Goal: Navigation & Orientation: Find specific page/section

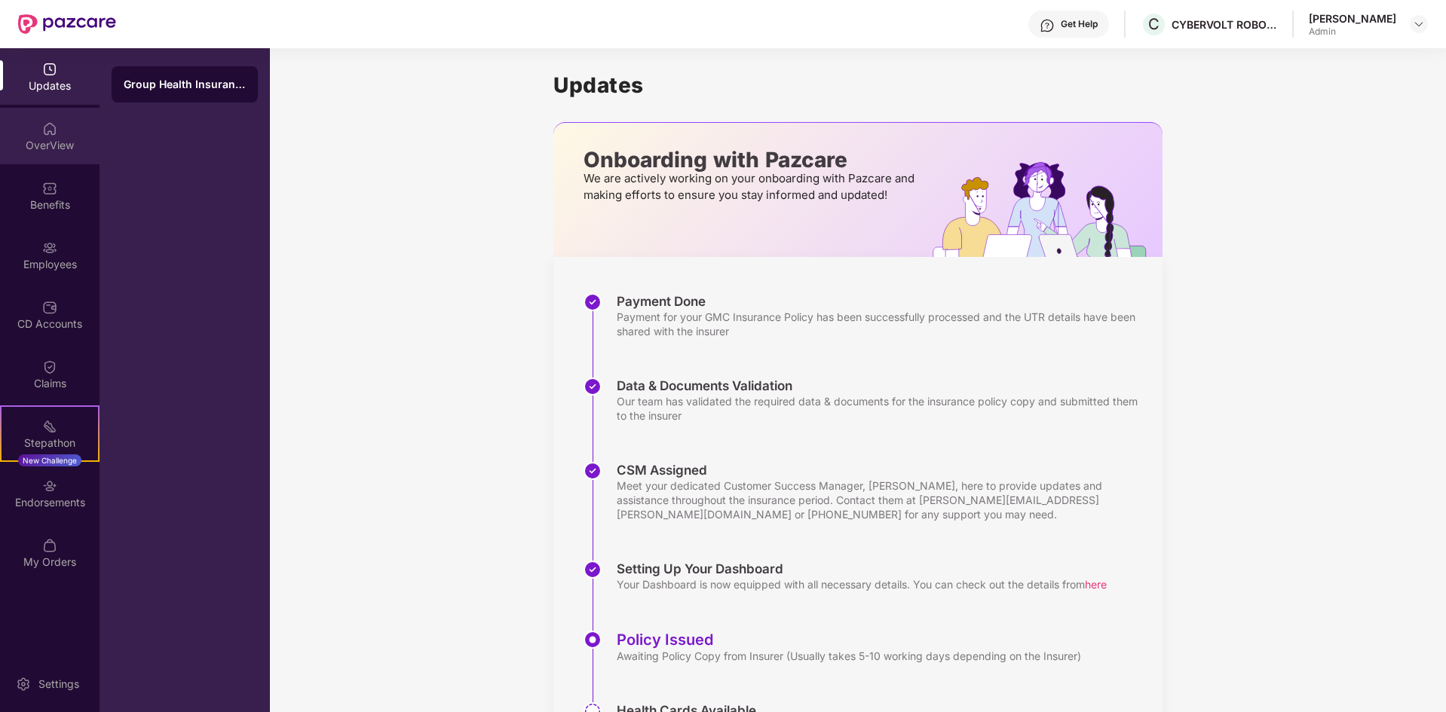
click at [53, 136] on div "OverView" at bounding box center [49, 136] width 99 height 57
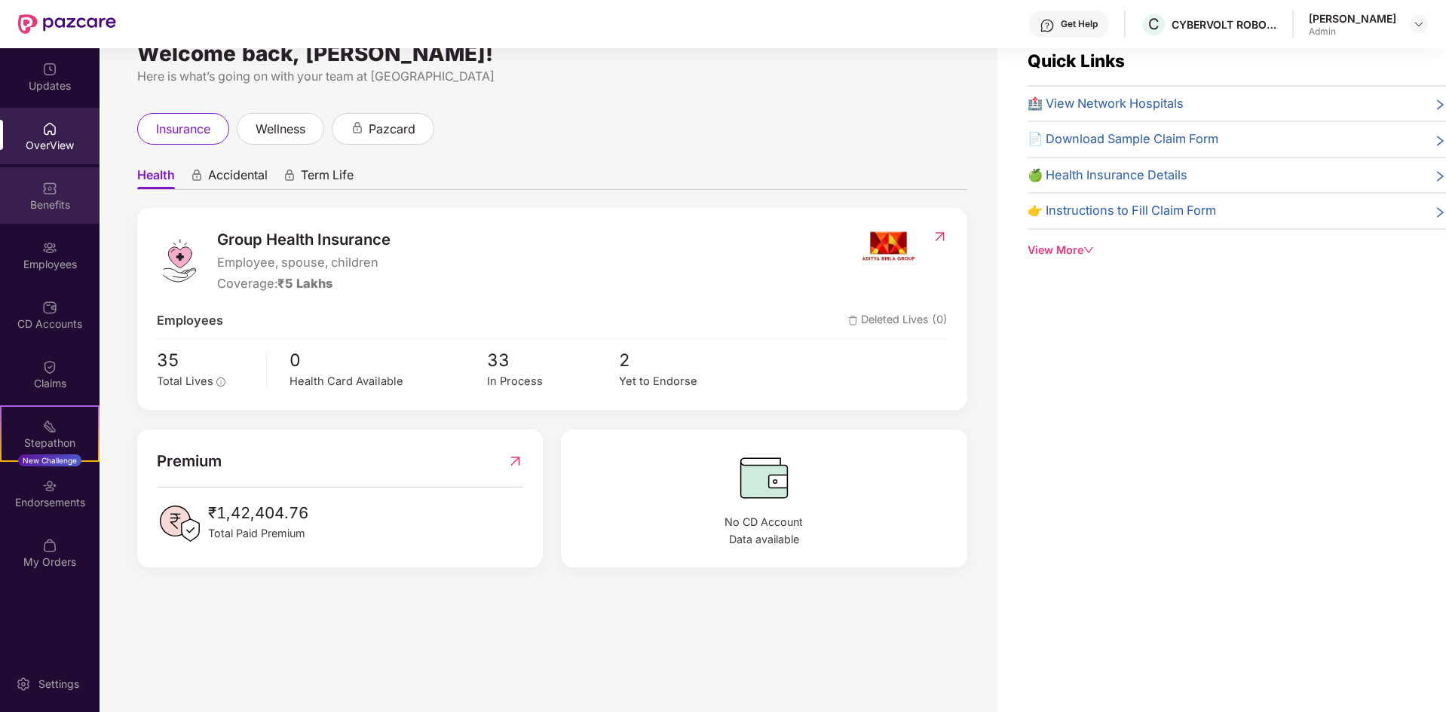
scroll to position [48, 0]
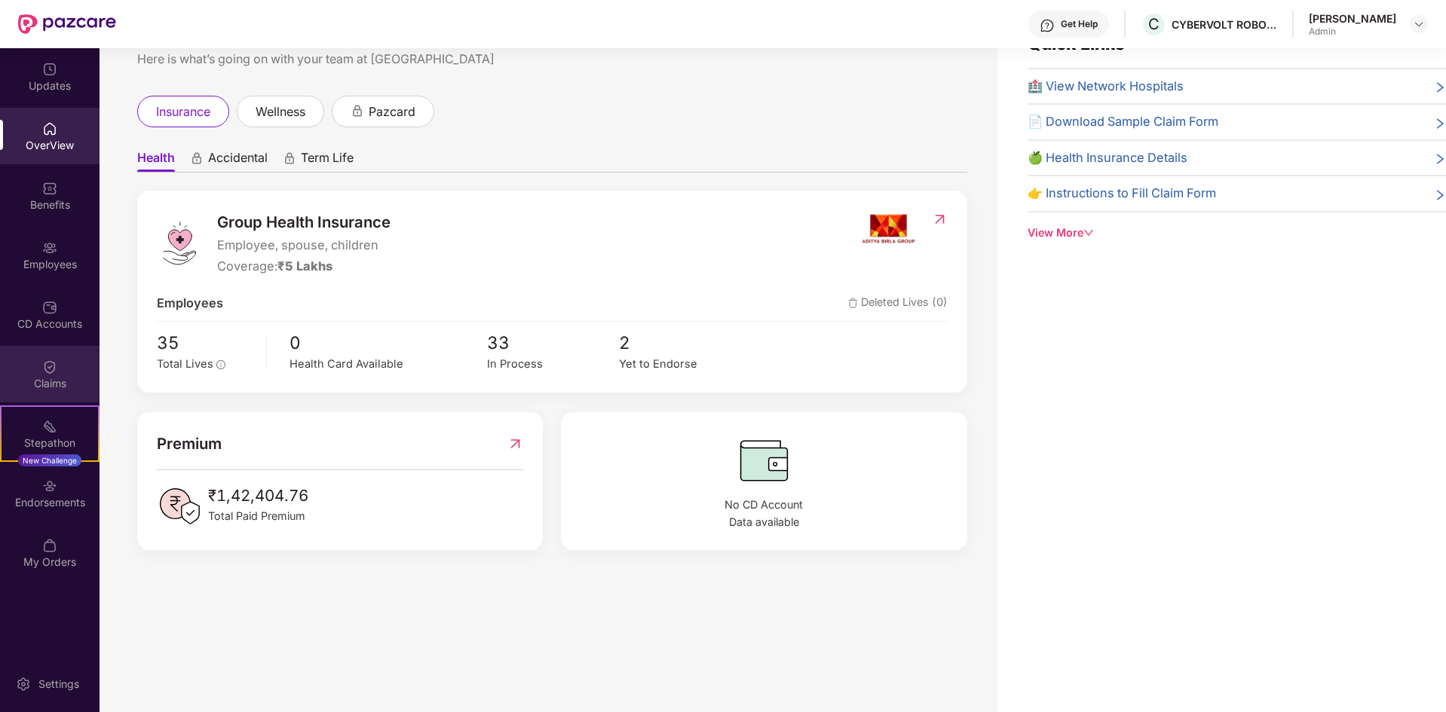
click at [57, 381] on div "Claims" at bounding box center [49, 383] width 99 height 15
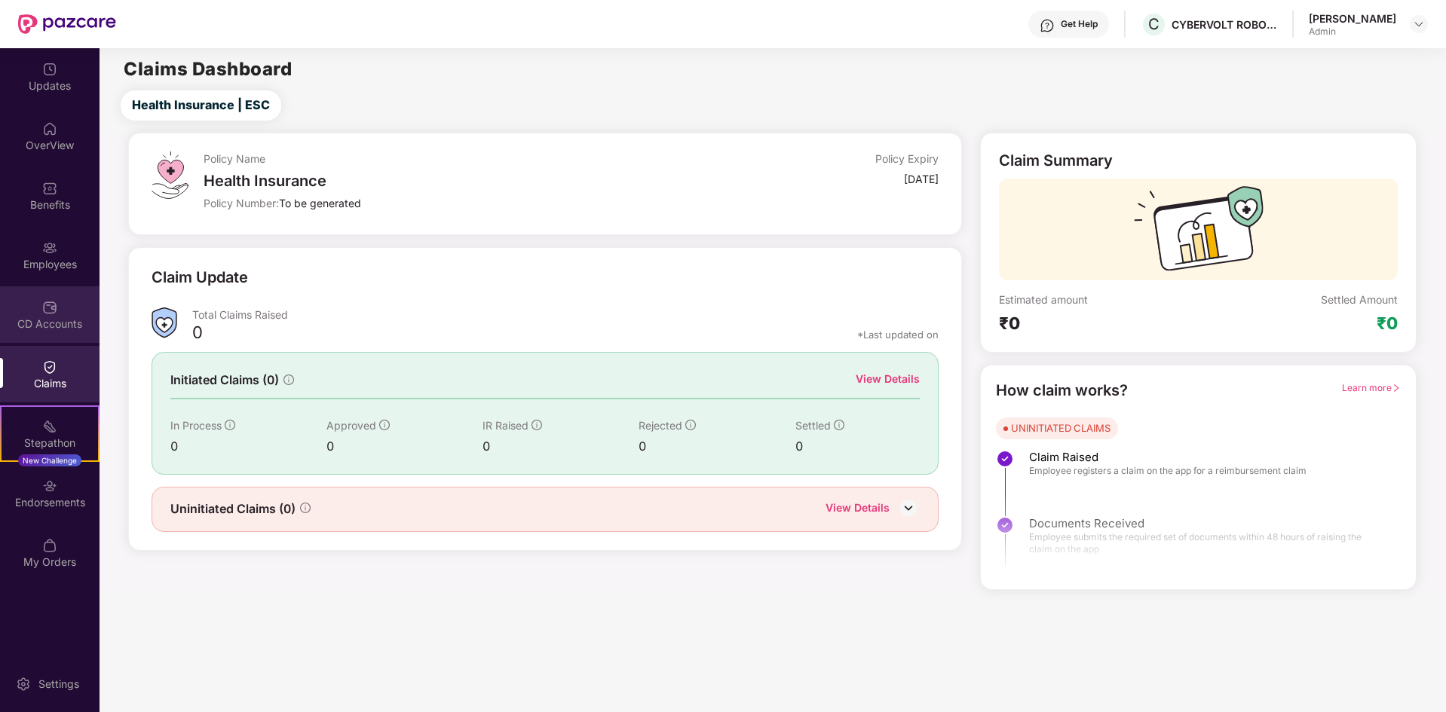
click at [63, 315] on div "CD Accounts" at bounding box center [49, 314] width 99 height 57
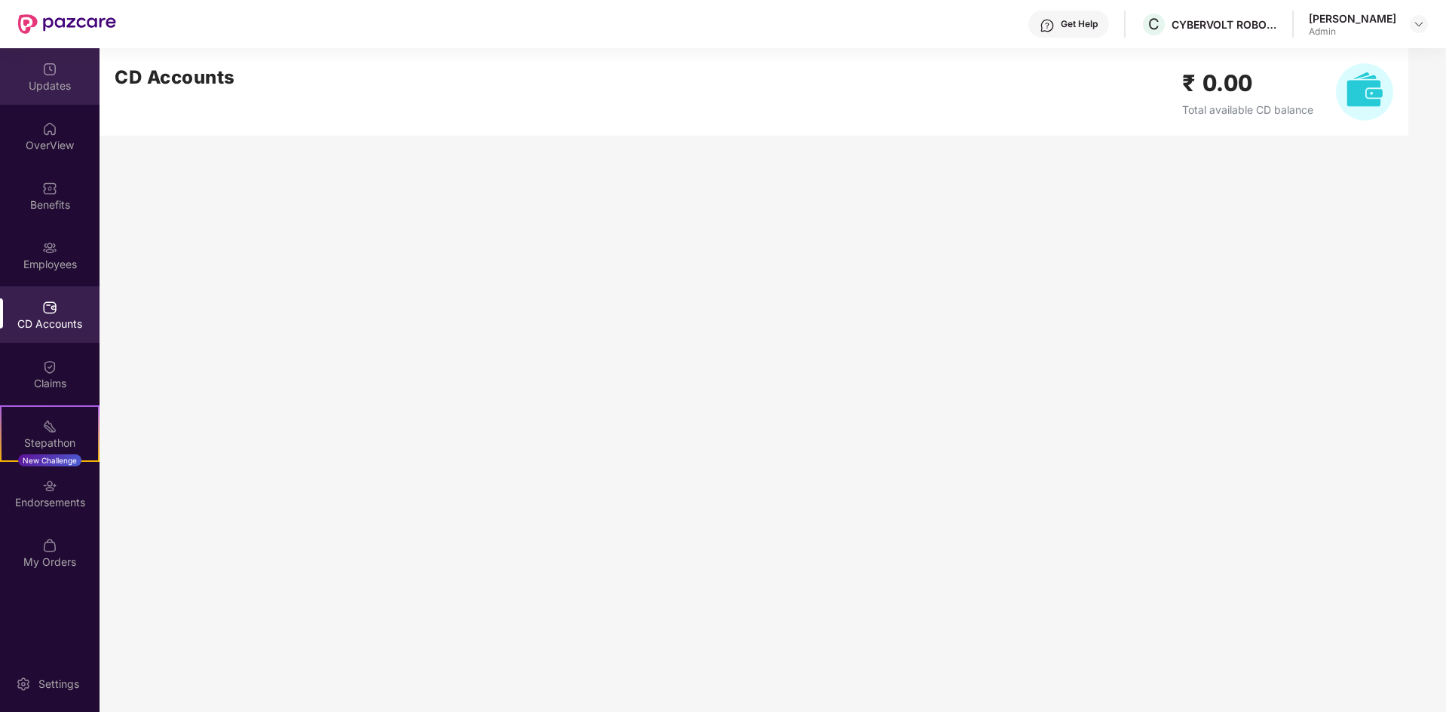
click at [31, 81] on div "Updates" at bounding box center [49, 85] width 99 height 15
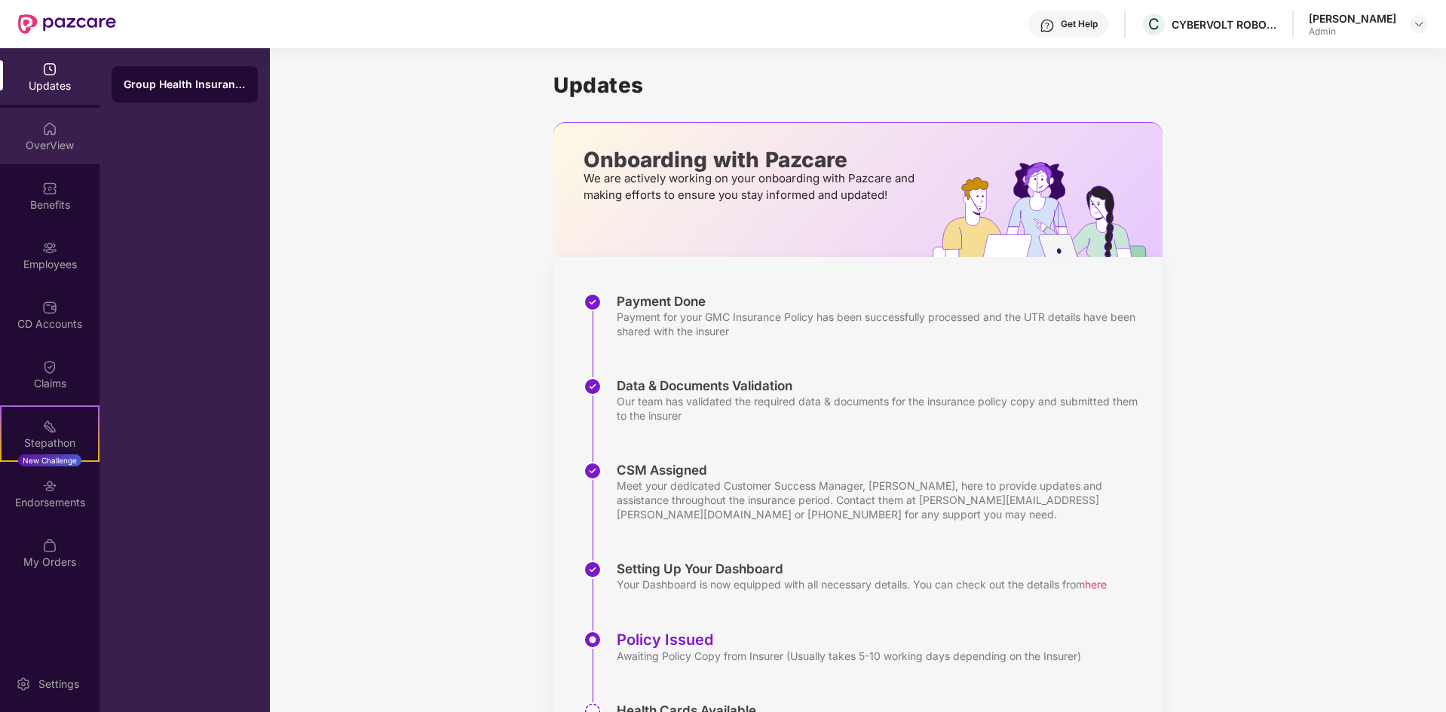
click at [49, 143] on div "OverView" at bounding box center [49, 145] width 99 height 15
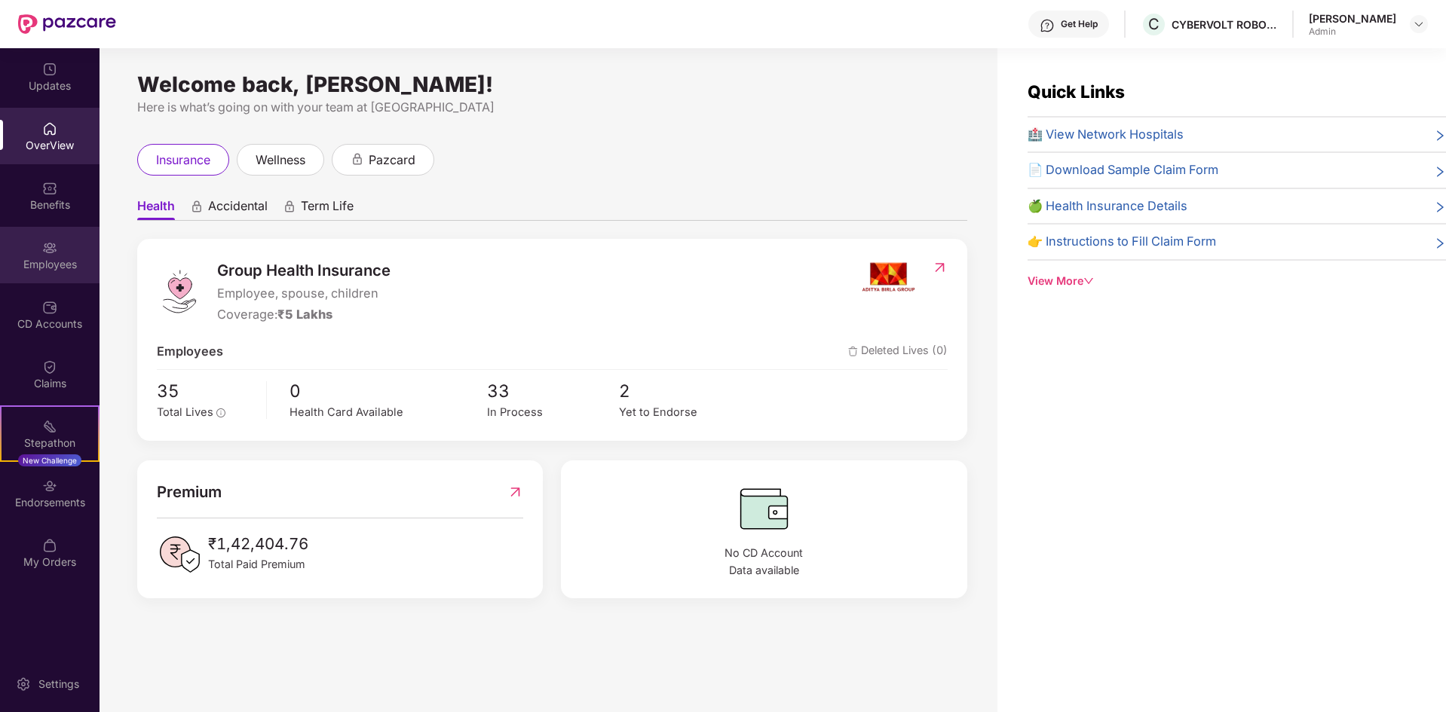
click at [47, 248] on img at bounding box center [49, 247] width 15 height 15
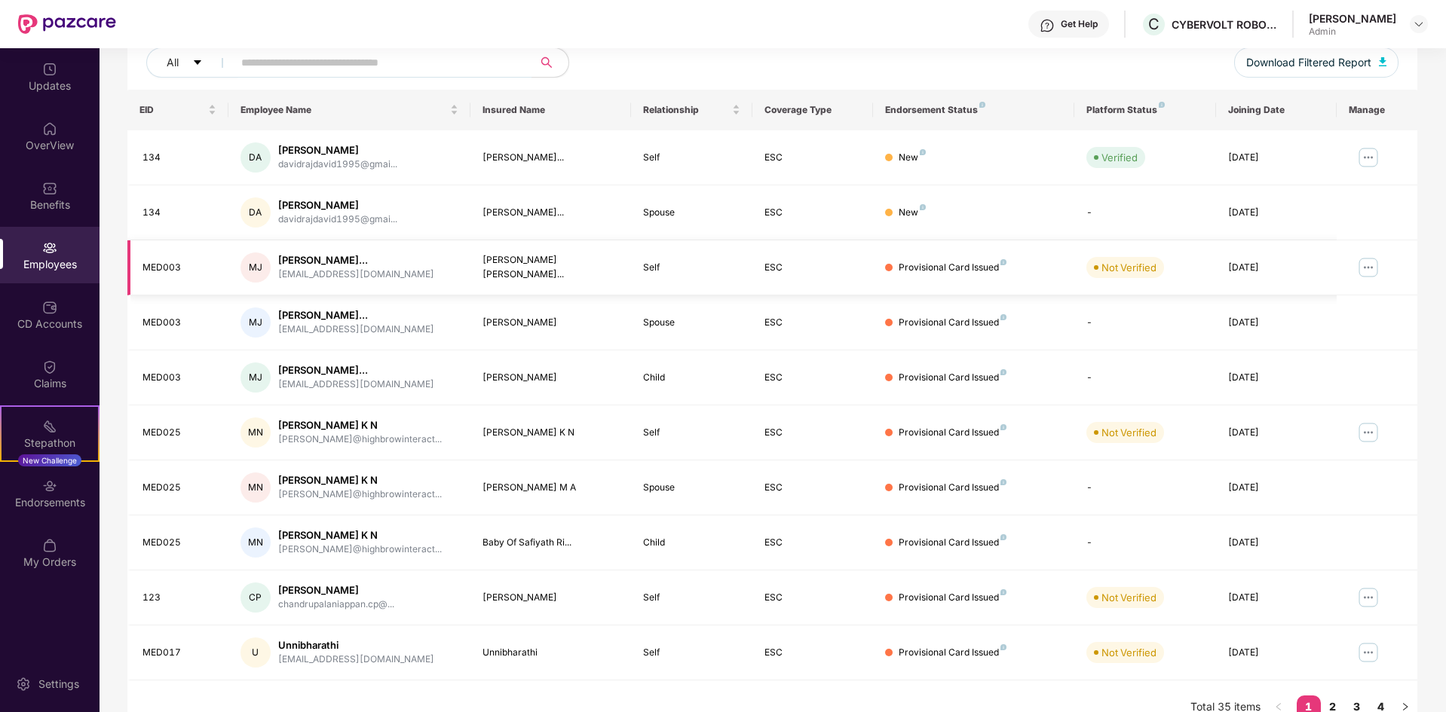
scroll to position [214, 0]
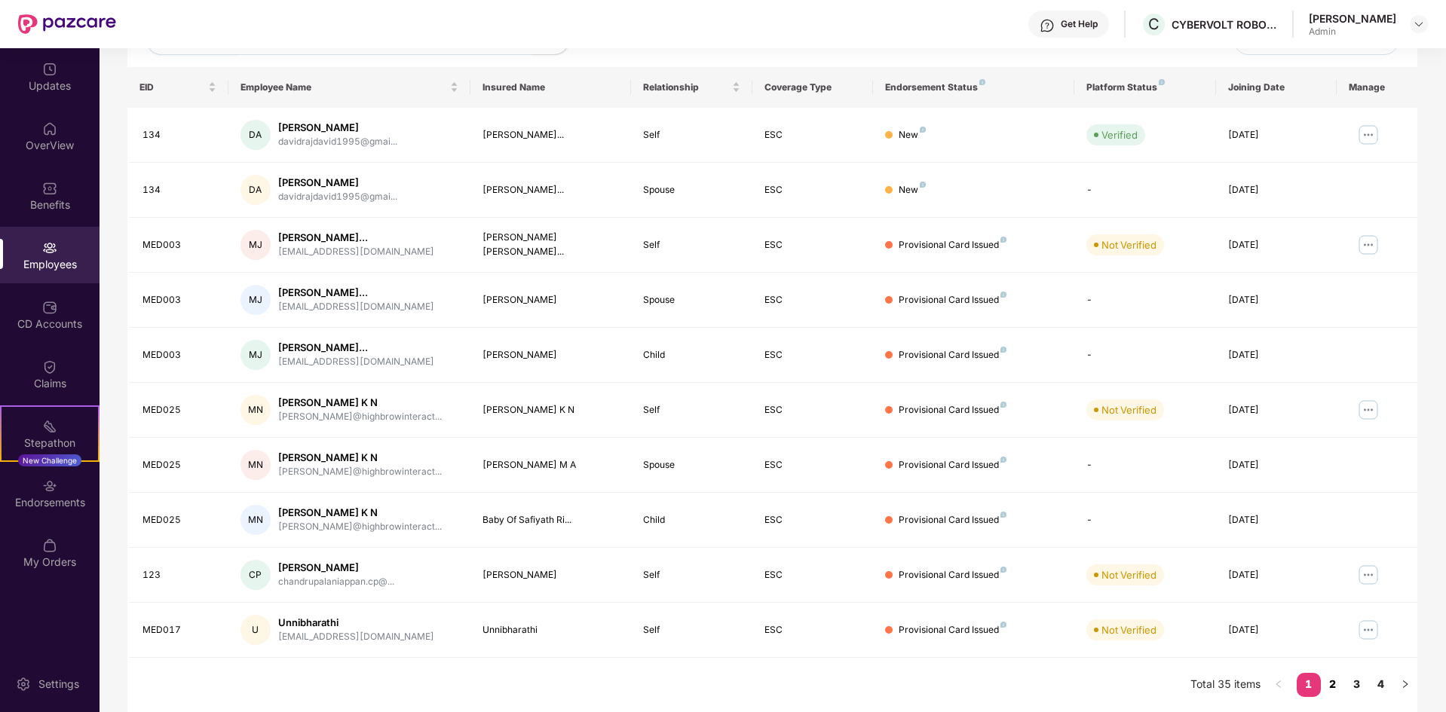
click at [1330, 686] on link "2" at bounding box center [1332, 684] width 24 height 23
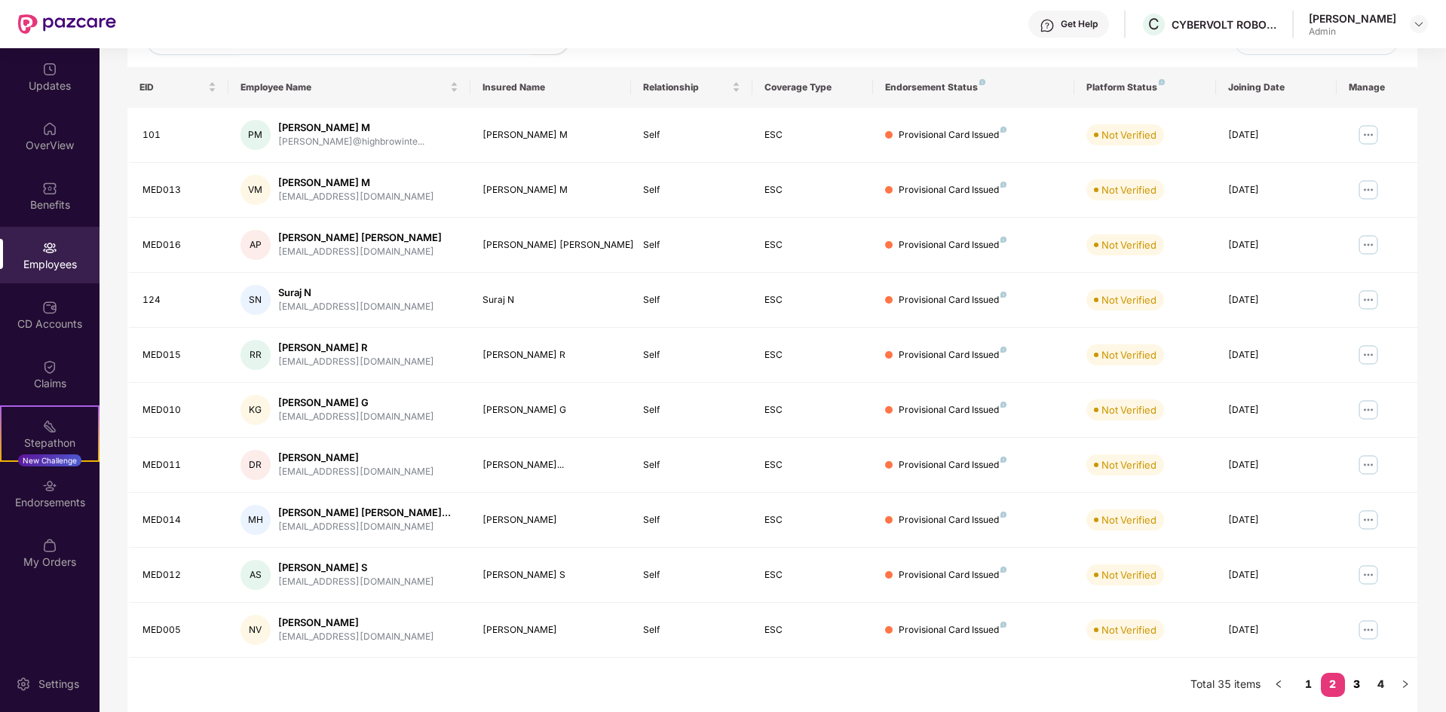
click at [1348, 681] on link "3" at bounding box center [1357, 684] width 24 height 23
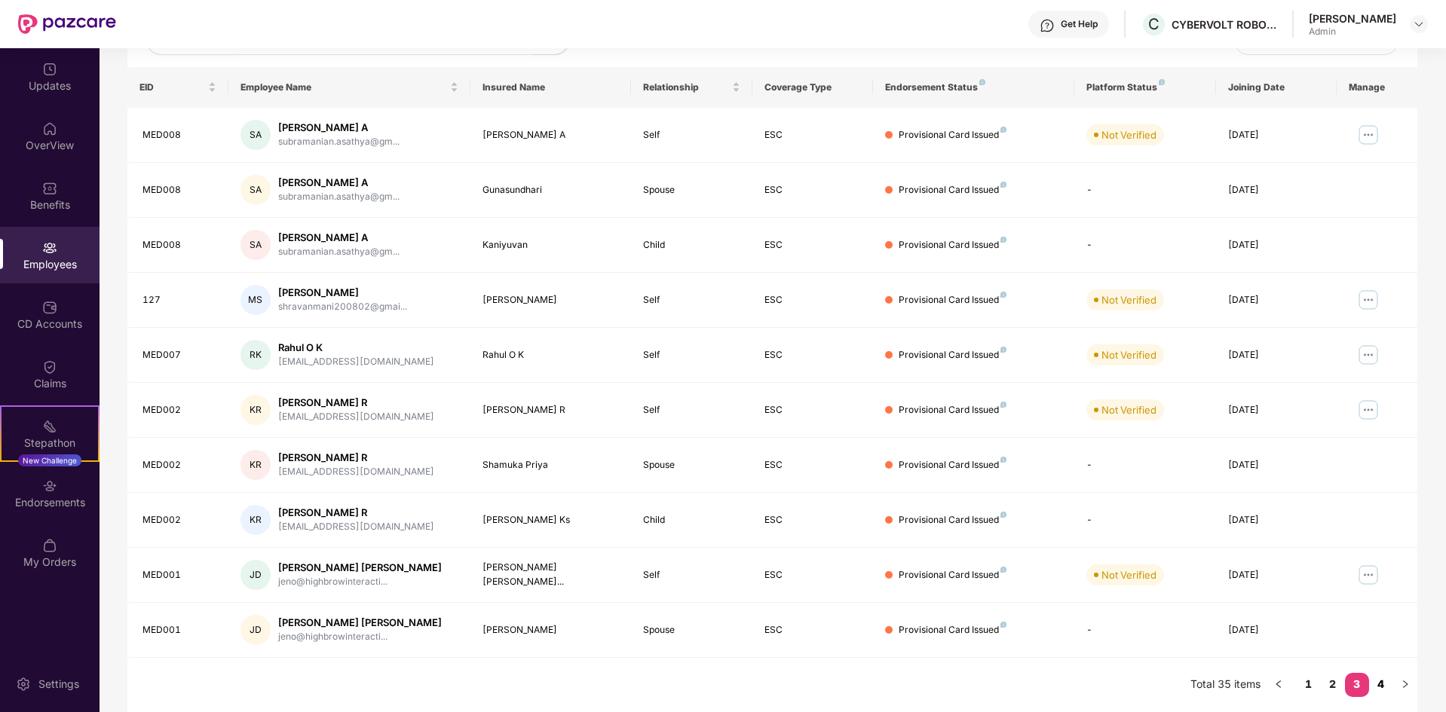
click at [1377, 680] on link "4" at bounding box center [1381, 684] width 24 height 23
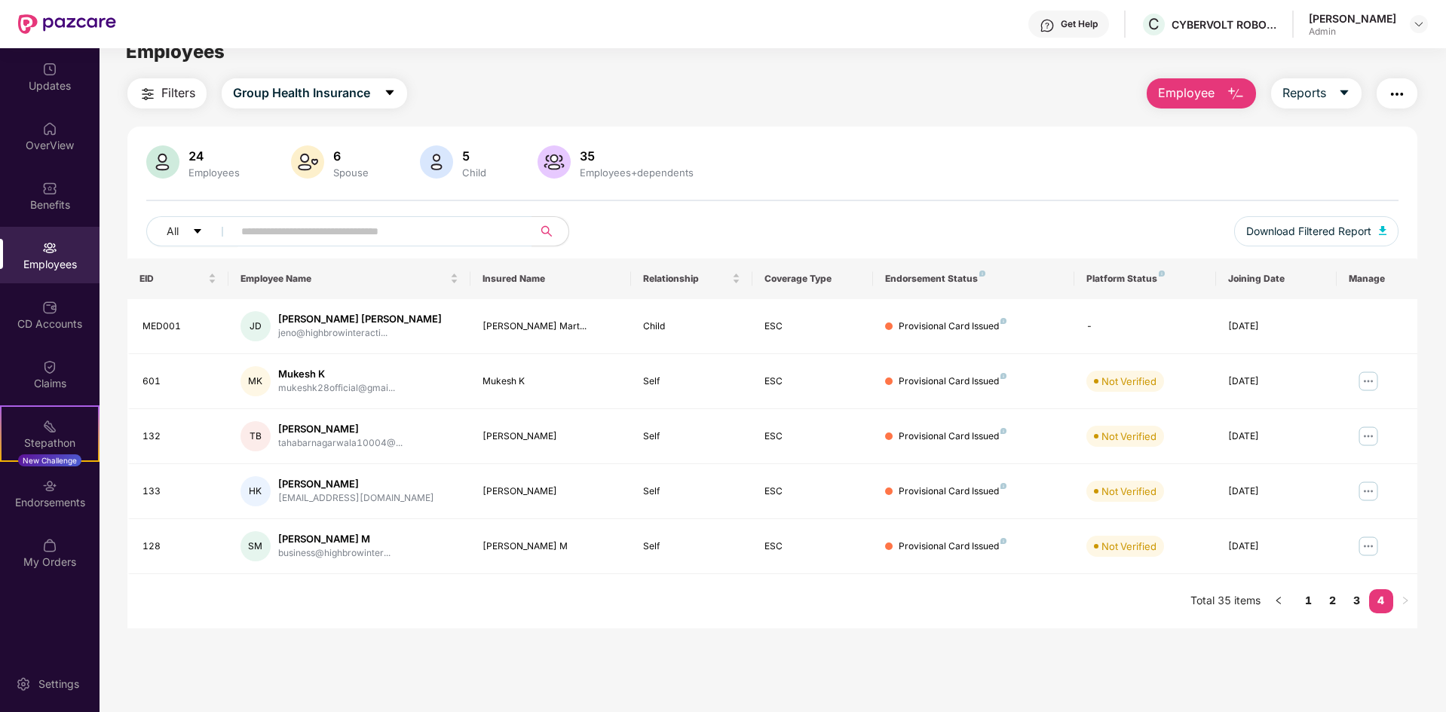
scroll to position [0, 0]
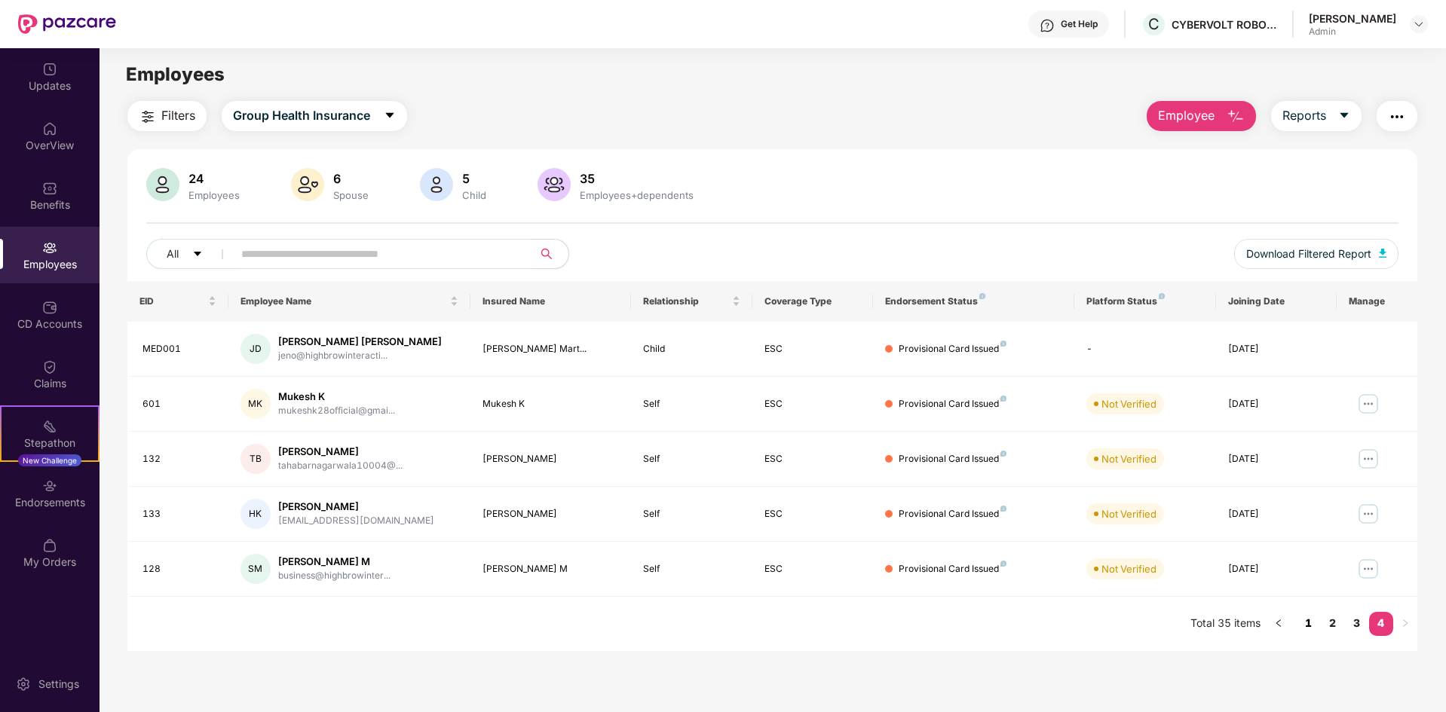
click at [1303, 627] on link "1" at bounding box center [1308, 623] width 24 height 23
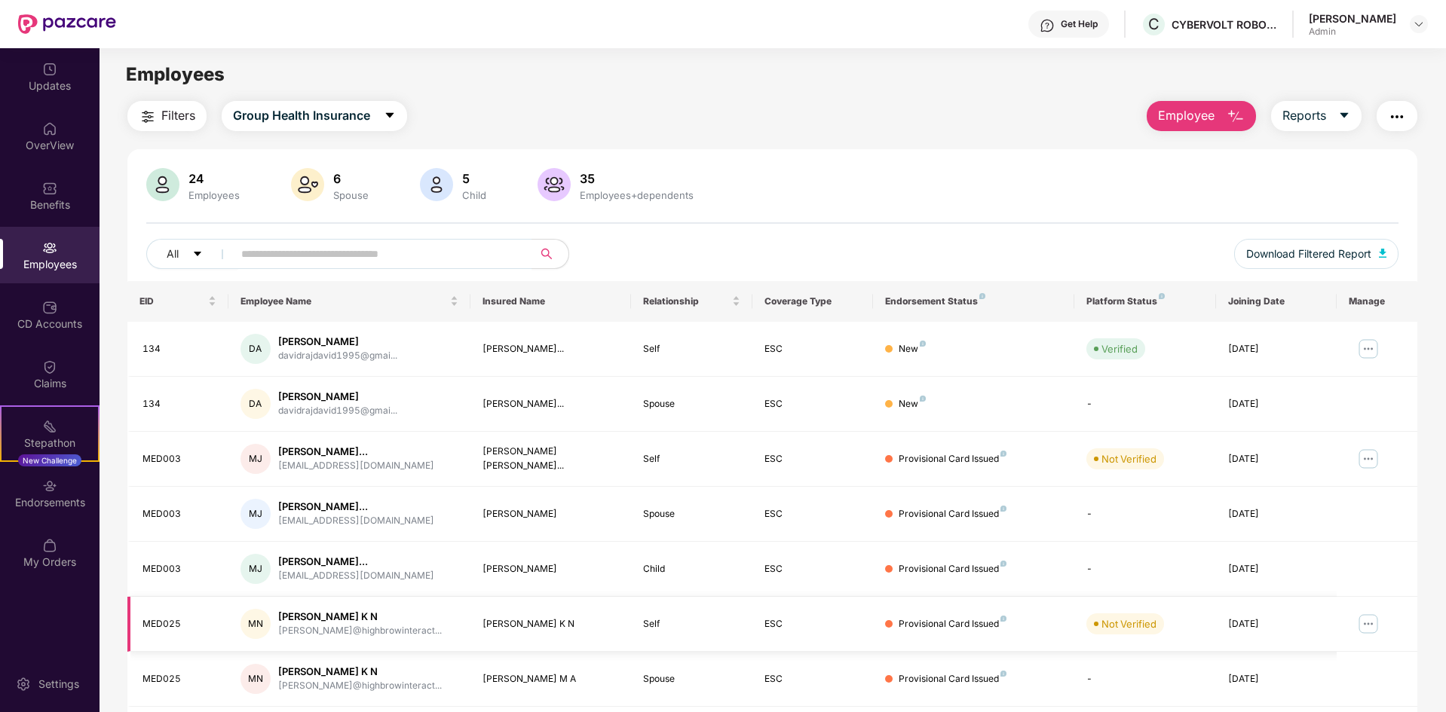
scroll to position [214, 0]
